Goal: Find specific page/section: Find specific page/section

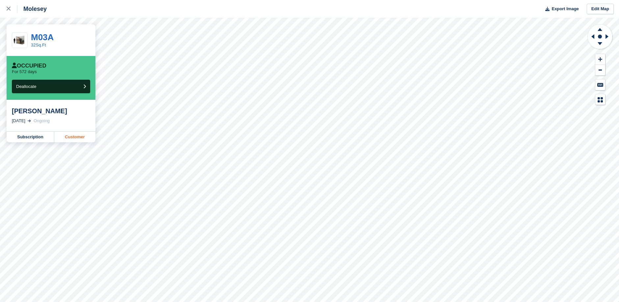
click at [80, 138] on link "Customer" at bounding box center [74, 137] width 41 height 11
click at [73, 137] on link "Customer" at bounding box center [74, 137] width 41 height 11
